Goal: Navigation & Orientation: Find specific page/section

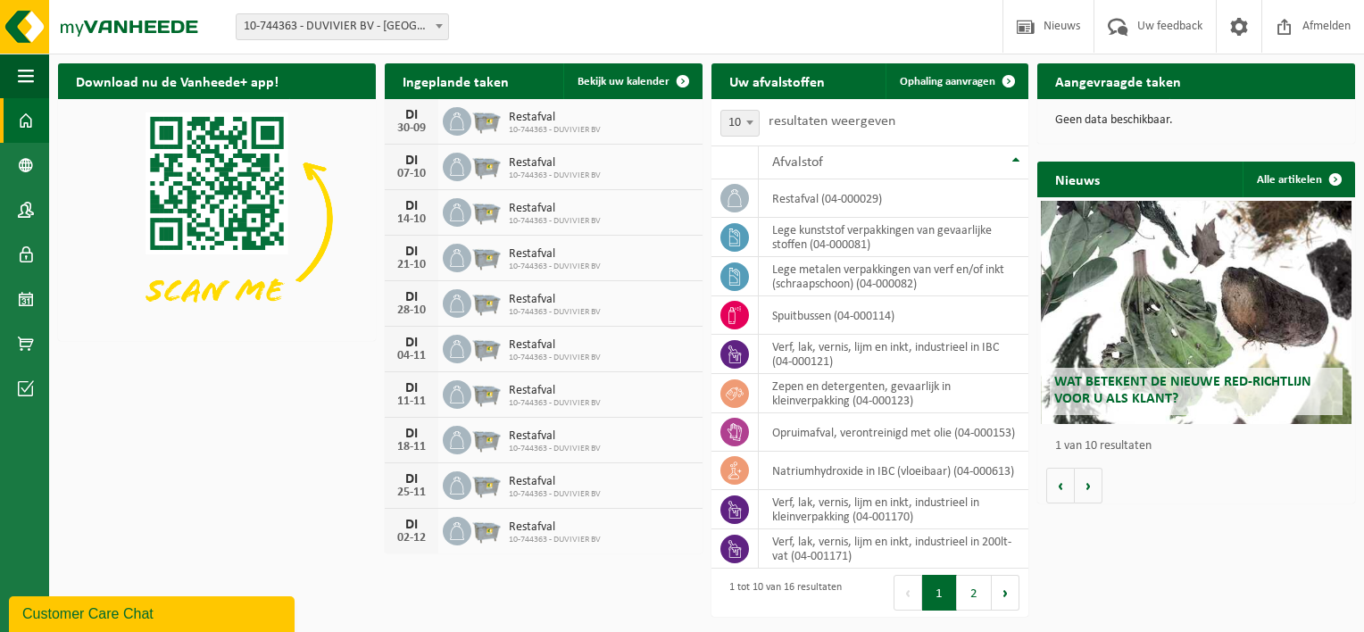
click at [28, 121] on span at bounding box center [26, 120] width 16 height 45
click at [986, 607] on button "2" at bounding box center [974, 593] width 35 height 36
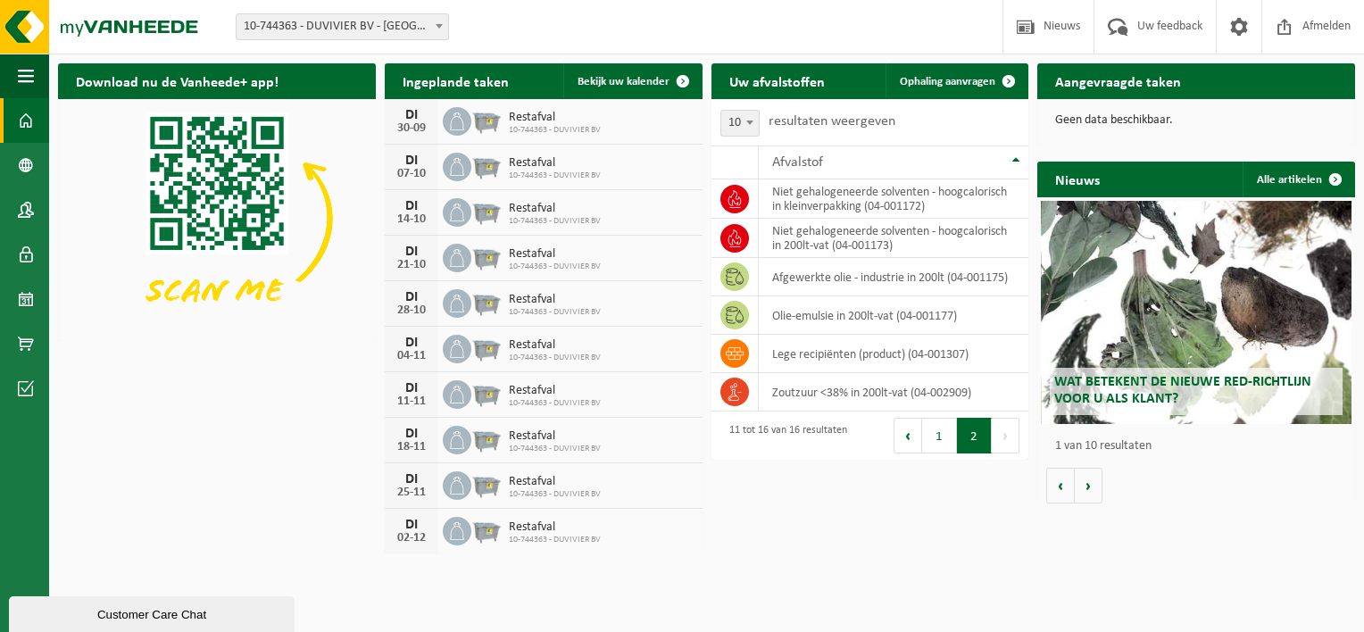
click at [942, 445] on button "1" at bounding box center [939, 436] width 35 height 36
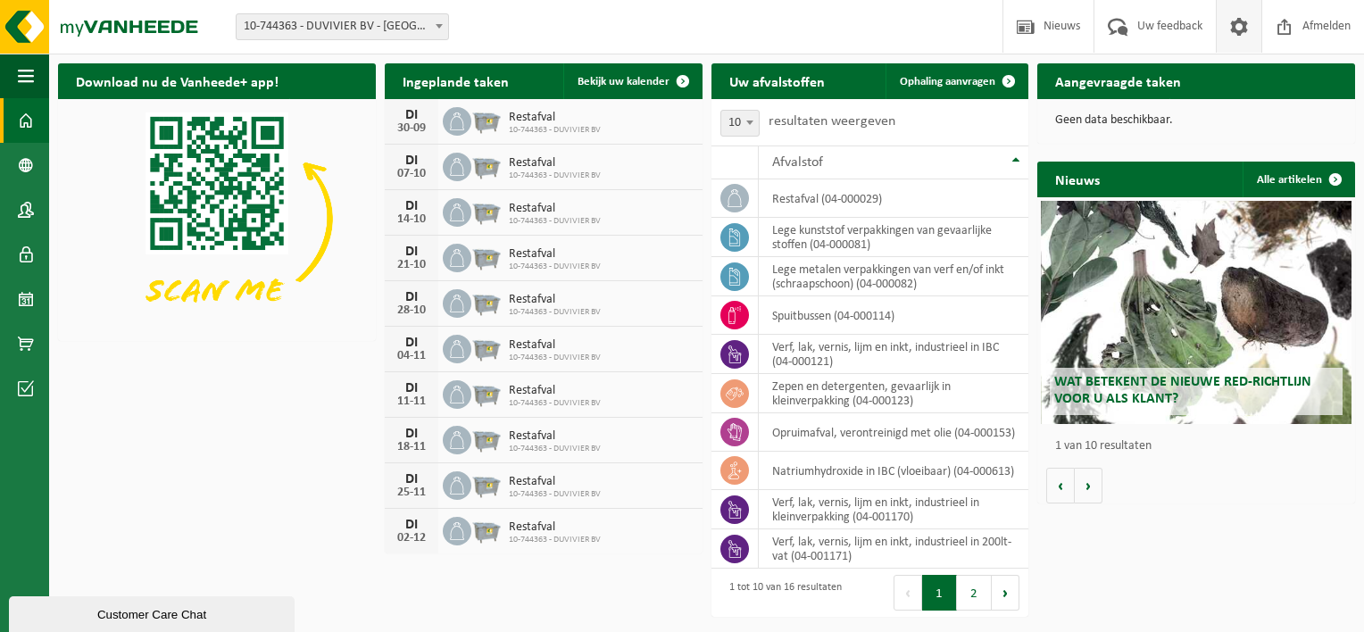
click at [1234, 31] on span at bounding box center [1239, 26] width 27 height 53
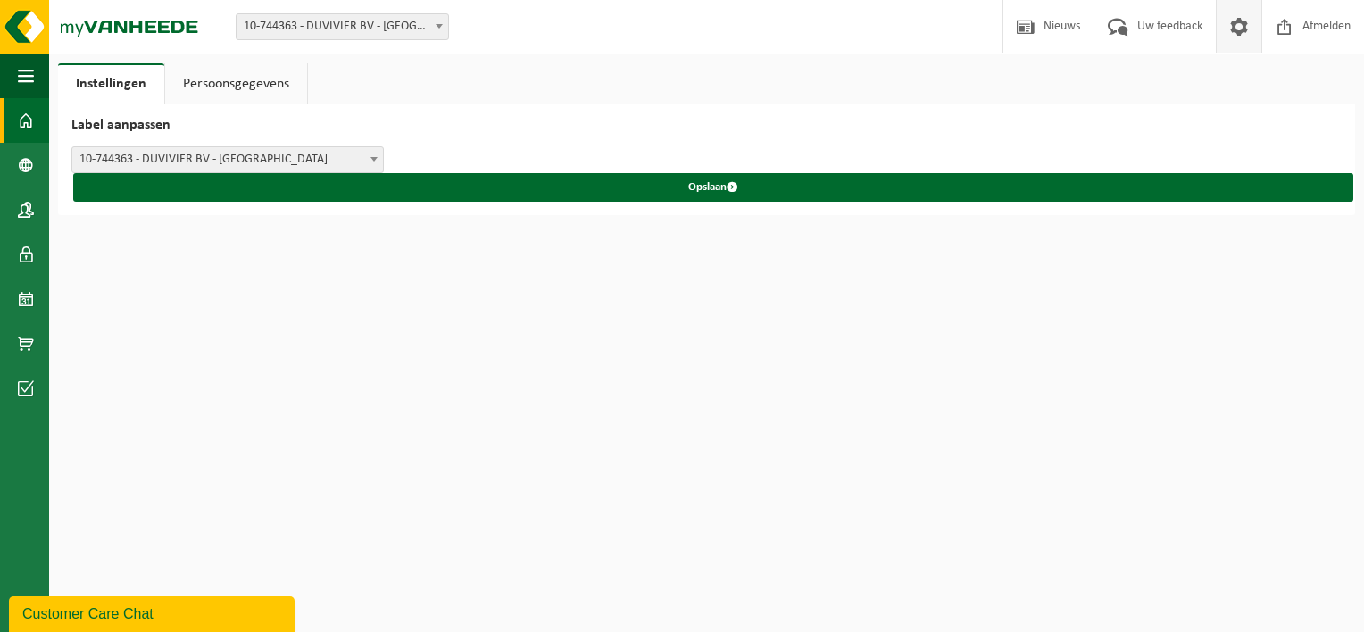
click at [16, 100] on link "Dashboard" at bounding box center [24, 120] width 49 height 45
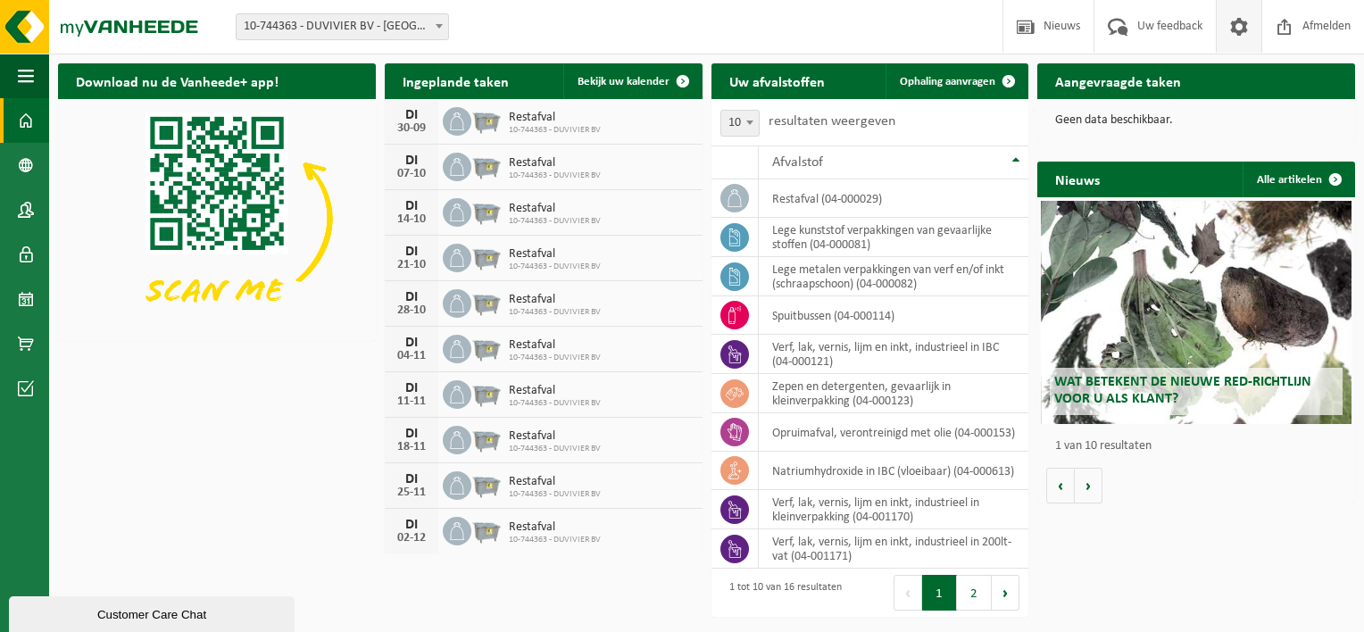
click at [1230, 24] on span at bounding box center [1239, 26] width 27 height 53
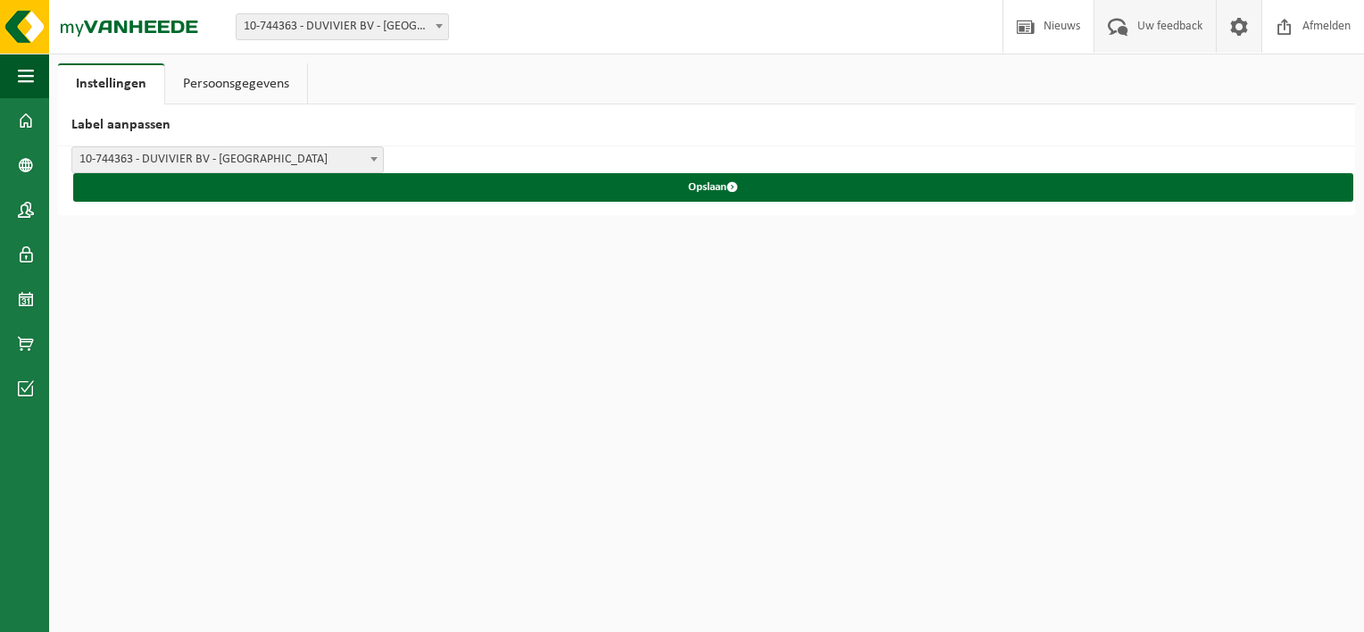
click at [1170, 26] on span "Uw feedback" at bounding box center [1170, 26] width 74 height 53
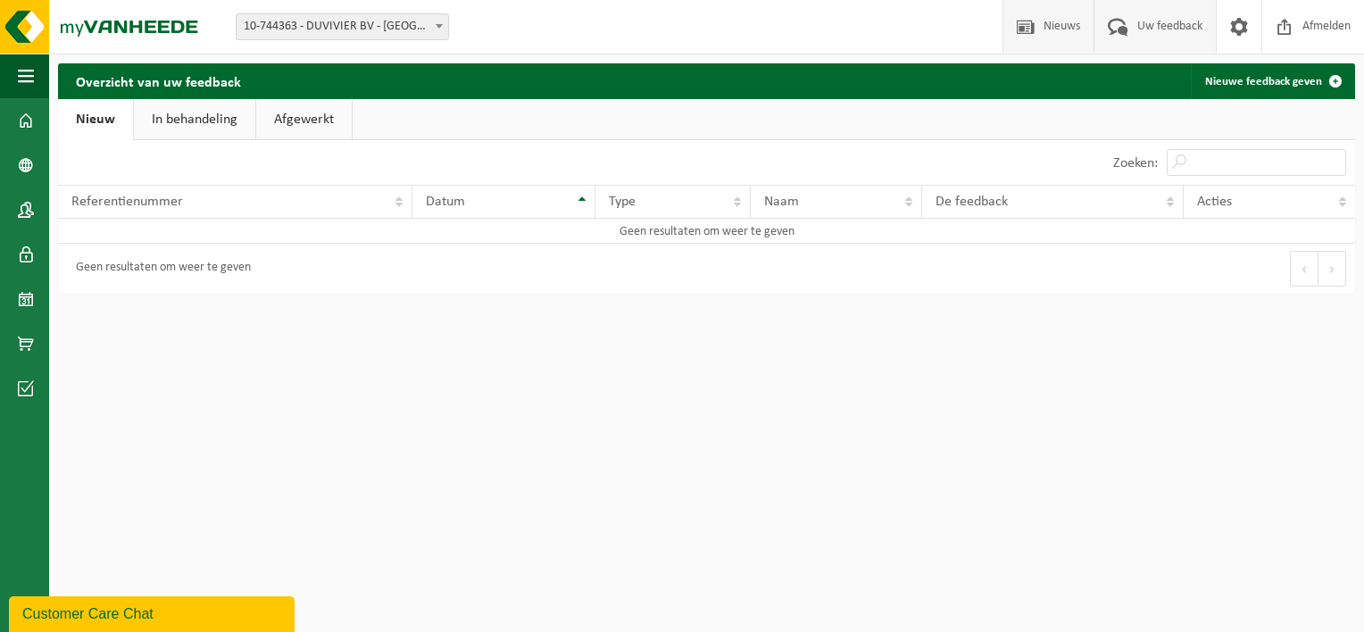
click at [1052, 27] on span "Nieuws" at bounding box center [1062, 26] width 46 height 53
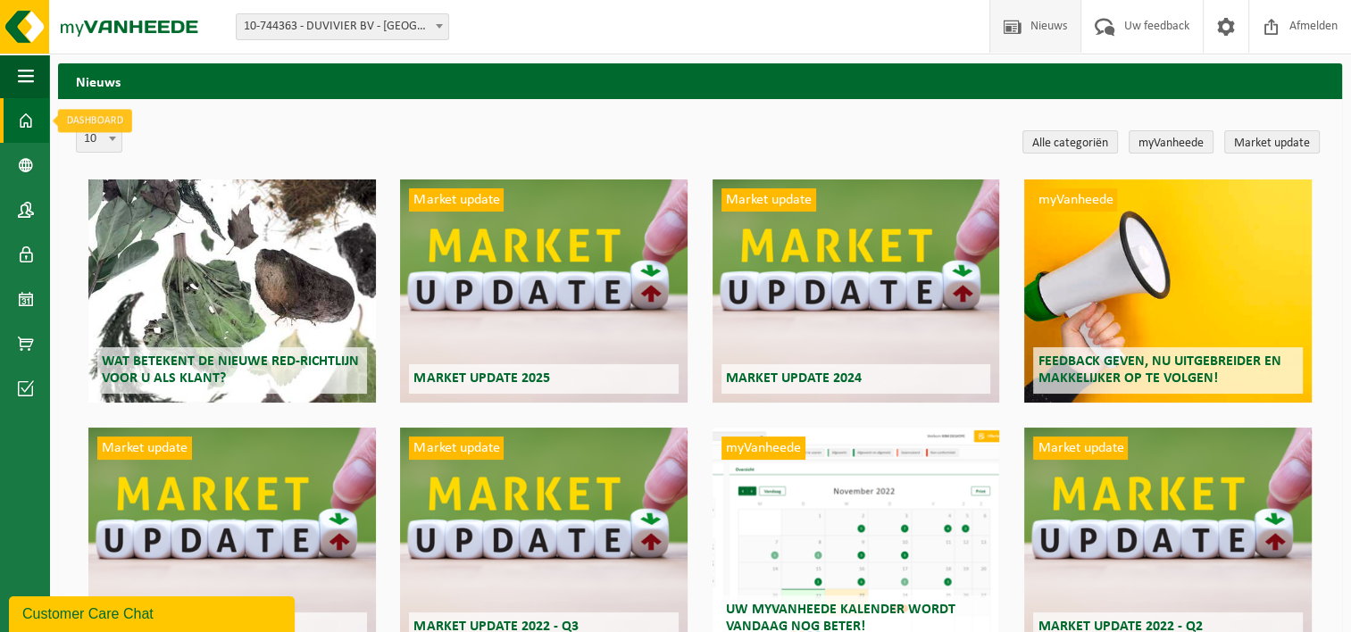
click at [32, 129] on span at bounding box center [26, 120] width 16 height 45
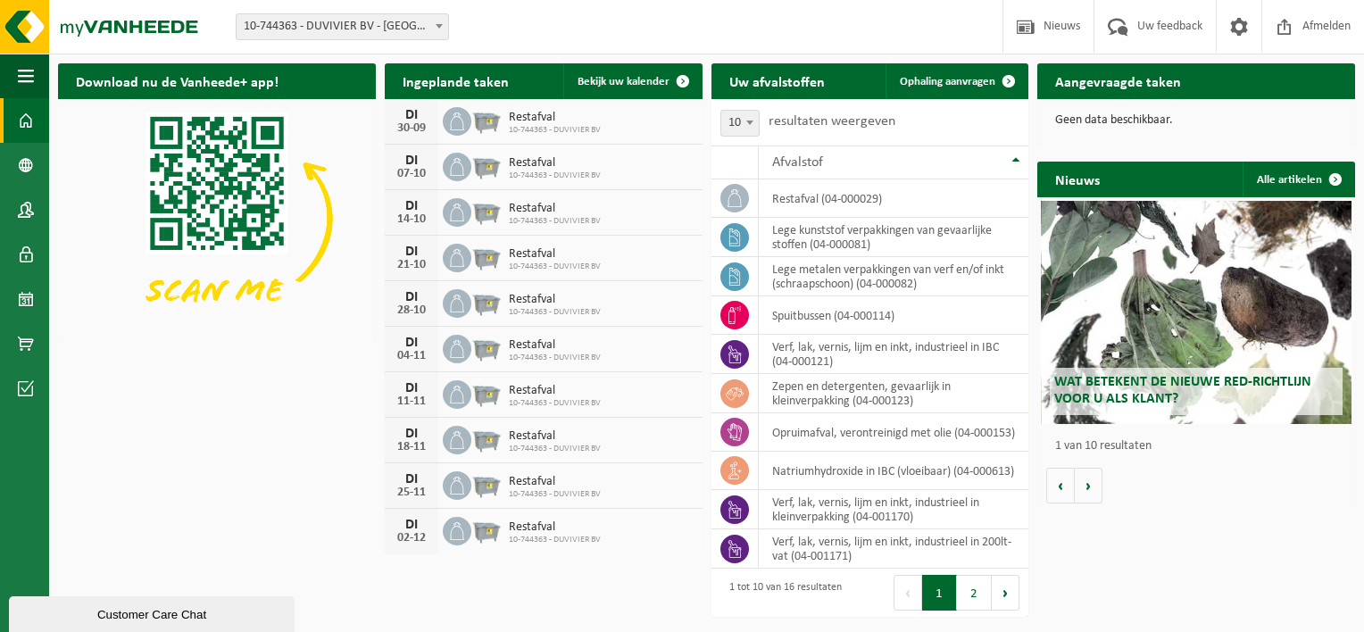
drag, startPoint x: 139, startPoint y: 608, endPoint x: 139, endPoint y: 1032, distance: 424.0
click at [139, 608] on div "Customer Care Chat" at bounding box center [151, 614] width 259 height 13
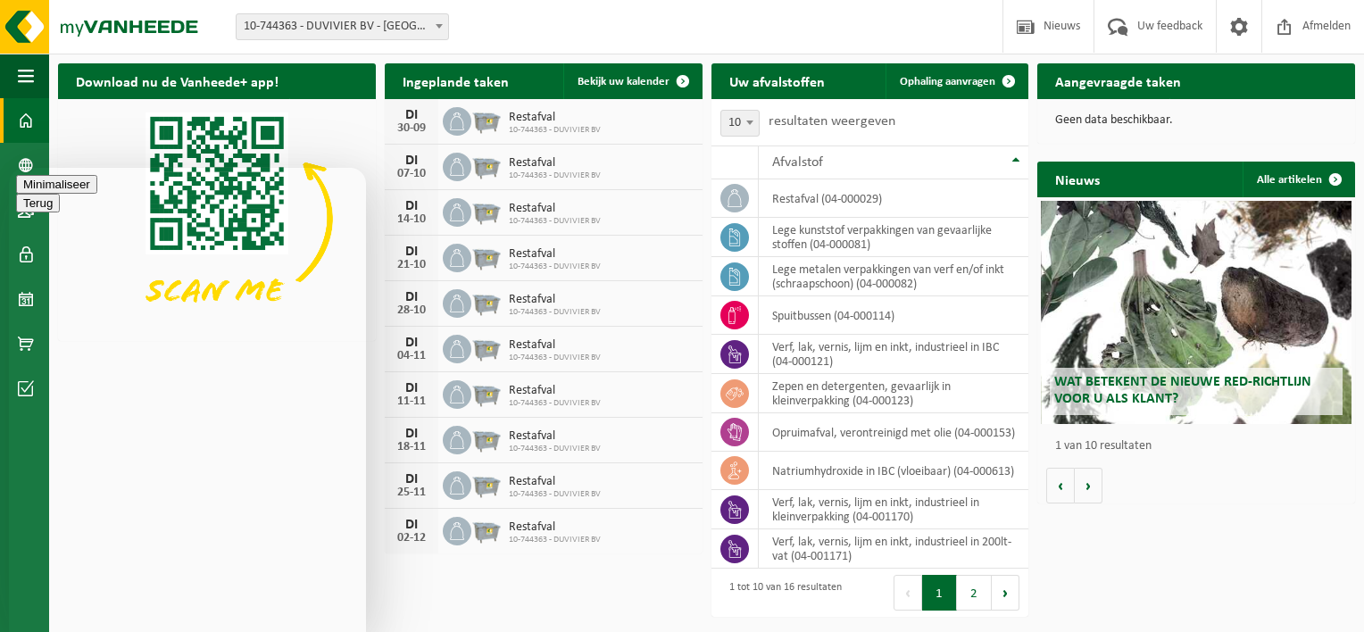
click at [97, 190] on button "Minimaliseer" at bounding box center [56, 184] width 81 height 19
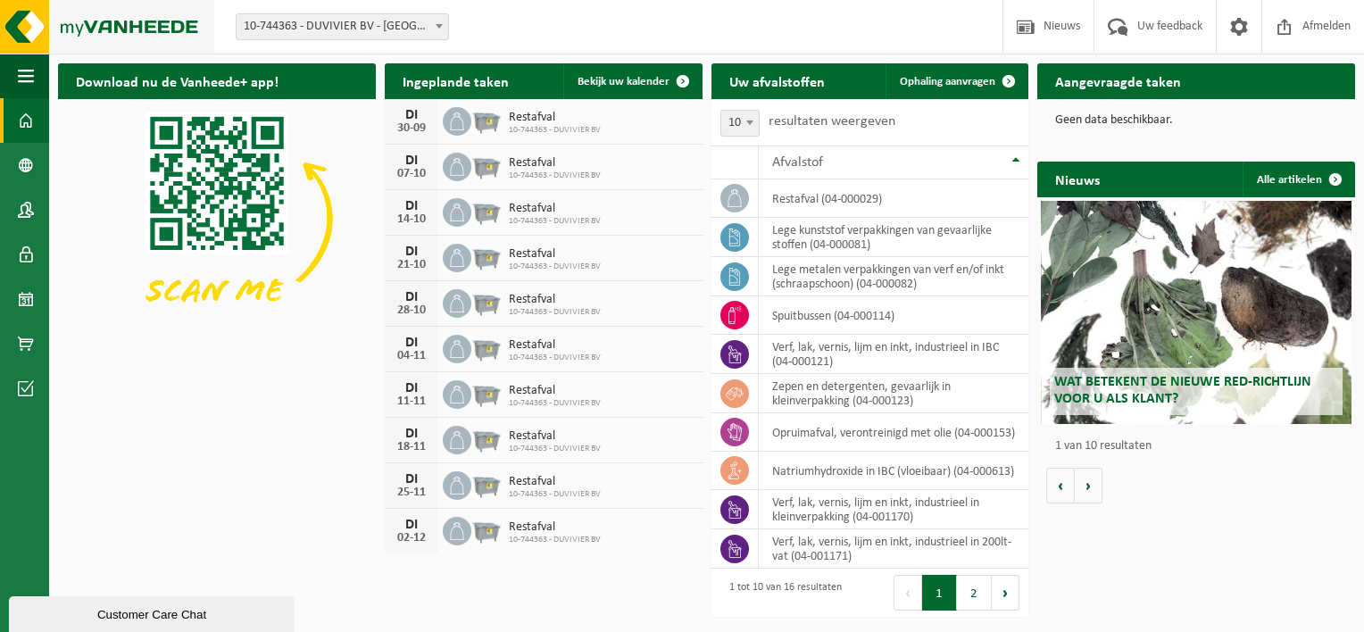
click at [27, 22] on img at bounding box center [107, 27] width 214 height 54
